Goal: Task Accomplishment & Management: Complete application form

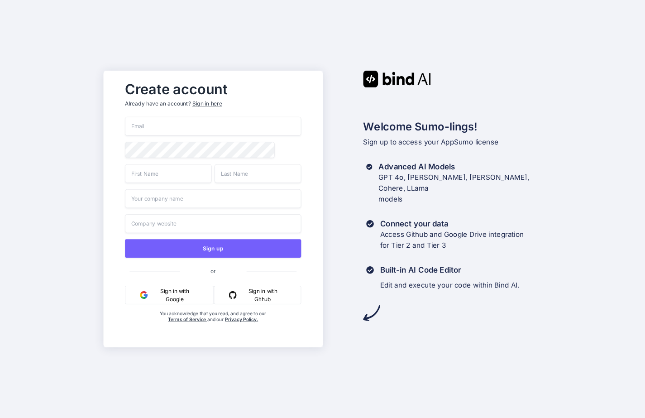
click at [166, 124] on input "email" at bounding box center [213, 126] width 176 height 19
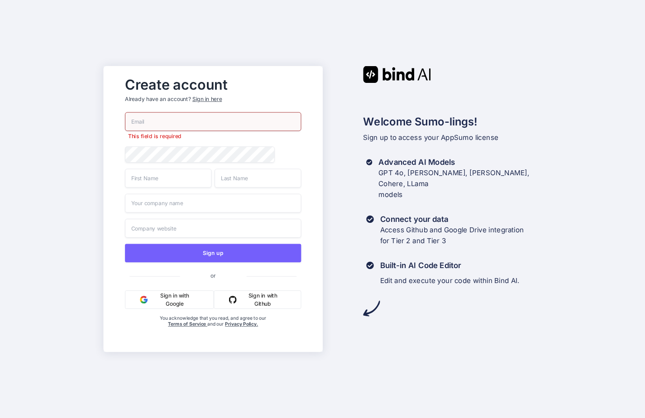
paste input "[EMAIL_ADDRESS][DOMAIN_NAME]"
type input "[EMAIL_ADDRESS][DOMAIN_NAME]"
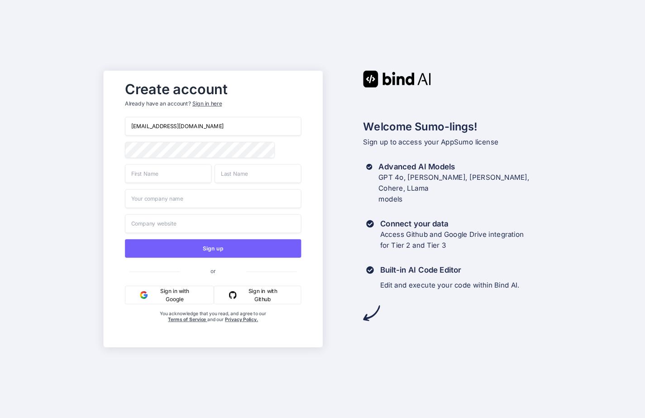
click at [187, 177] on input "text" at bounding box center [168, 173] width 86 height 19
type input "[PERSON_NAME]"
type input "Pagna"
type input "Pagna & Brischle GbR"
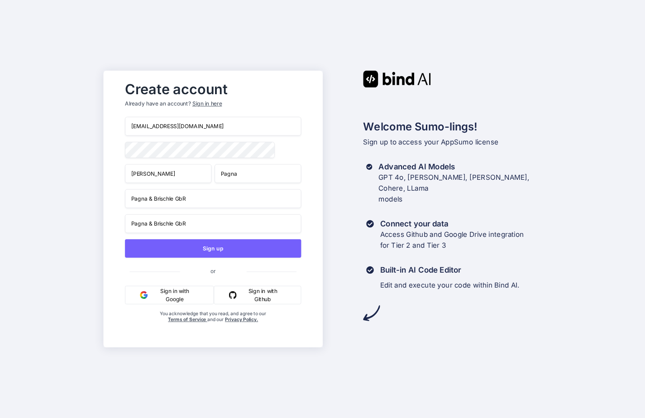
drag, startPoint x: 195, startPoint y: 199, endPoint x: 71, endPoint y: 215, distance: 125.4
click at [71, 215] on div "Create account Already have an account? Sign in here [EMAIL_ADDRESS][DOMAIN_NAM…" at bounding box center [322, 209] width 645 height 418
type input "Pagna & Brischle Gb"
click at [148, 196] on input "Pagna & Brischle Gb" at bounding box center [213, 198] width 176 height 19
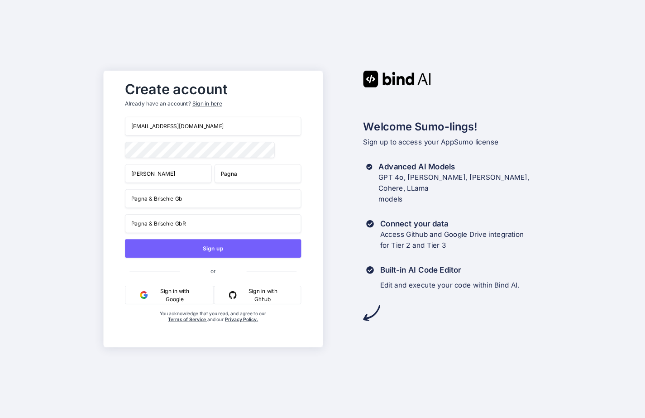
click at [154, 197] on input "Pagna & Brischle Gb" at bounding box center [213, 198] width 176 height 19
click at [176, 221] on input "Pagna & Brischle GbR" at bounding box center [213, 223] width 176 height 19
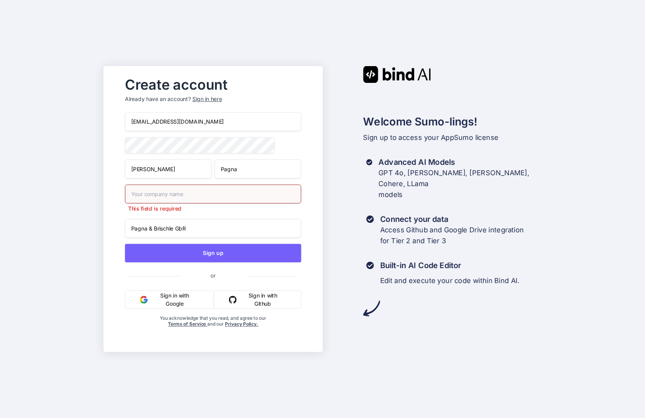
click at [176, 221] on input "Pagna & Brischle GbR" at bounding box center [213, 227] width 176 height 19
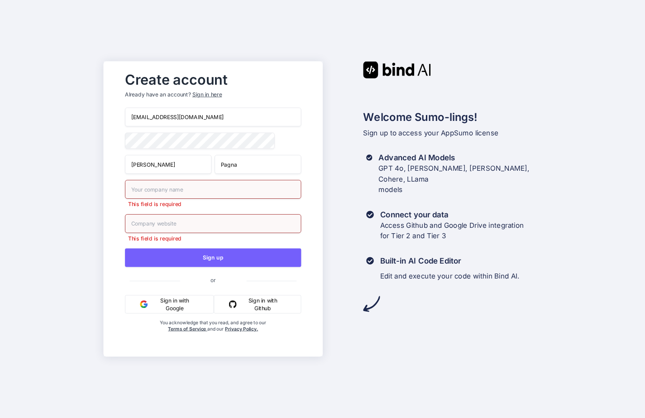
click at [155, 193] on input "text" at bounding box center [213, 189] width 176 height 19
type input "e"
type input "Evermore"
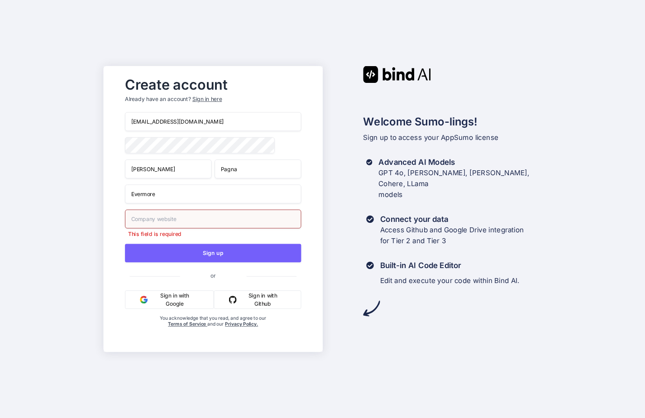
click at [146, 228] on input "text" at bounding box center [213, 218] width 176 height 19
click at [152, 218] on input "evermorecrecruiting" at bounding box center [213, 218] width 176 height 19
type input "[DOMAIN_NAME]"
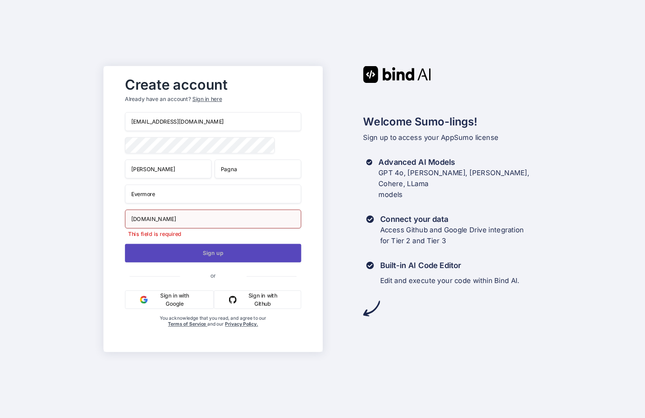
click at [175, 259] on div "[EMAIL_ADDRESS][DOMAIN_NAME] [PERSON_NAME] [DOMAIN_NAME] This field is required…" at bounding box center [213, 228] width 176 height 233
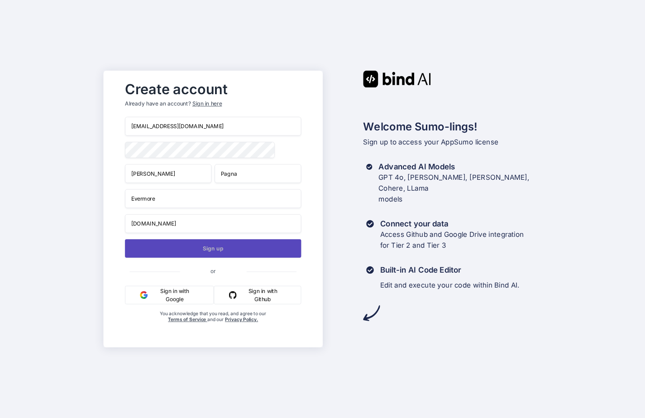
click at [182, 250] on button "Sign up" at bounding box center [213, 248] width 176 height 19
click at [186, 253] on button "Sign up" at bounding box center [213, 248] width 176 height 19
